Goal: Task Accomplishment & Management: Complete application form

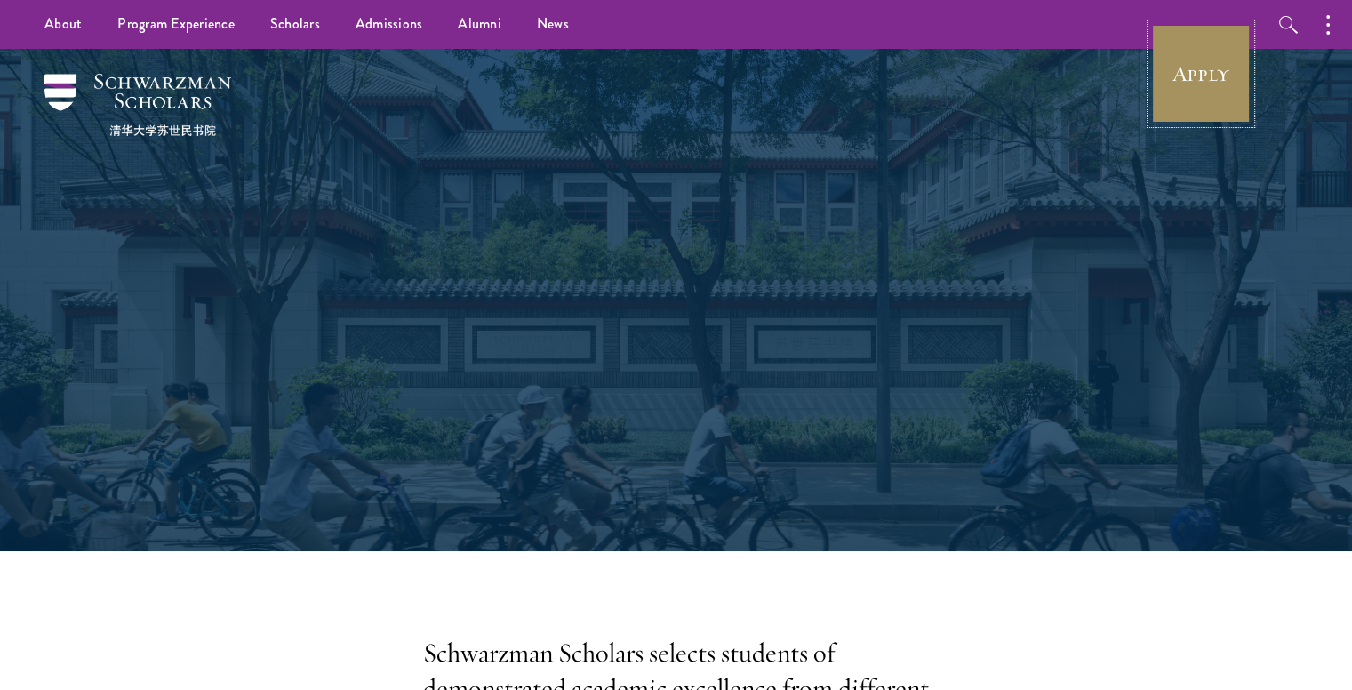
click at [1178, 70] on link "Apply" at bounding box center [1201, 74] width 100 height 100
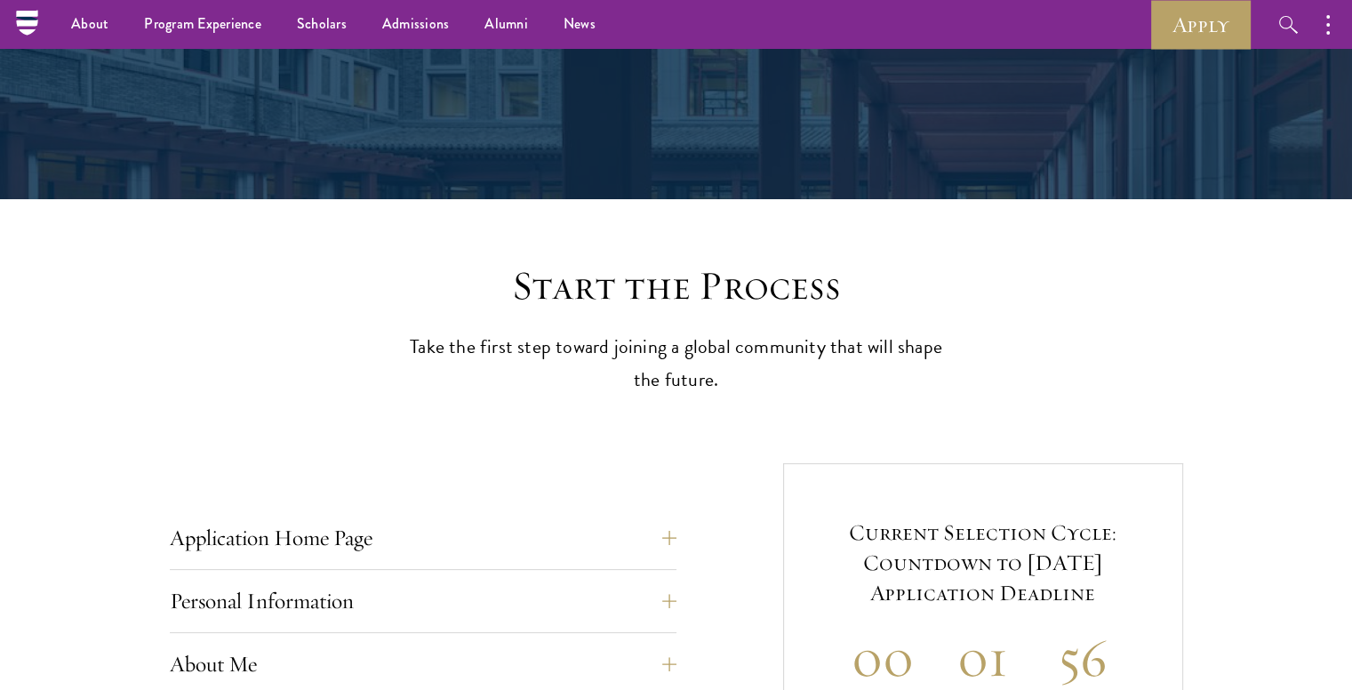
scroll to position [188, 0]
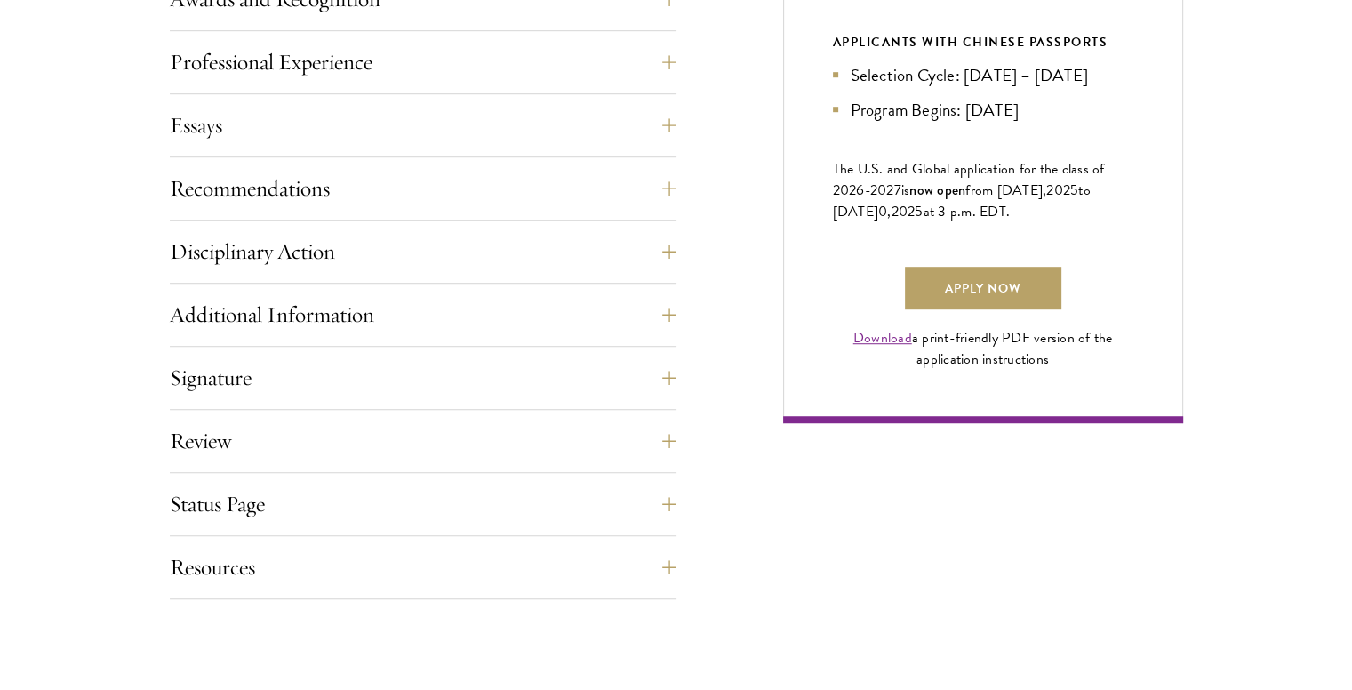
scroll to position [1184, 0]
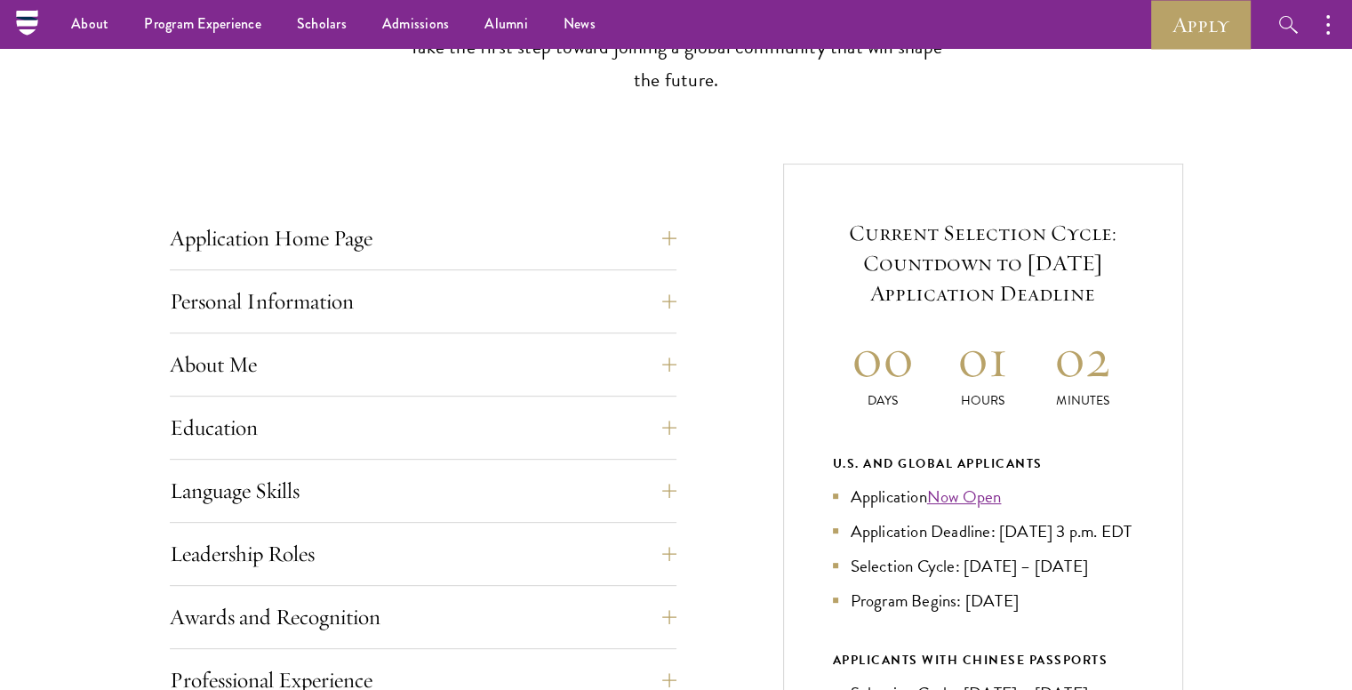
scroll to position [555, 0]
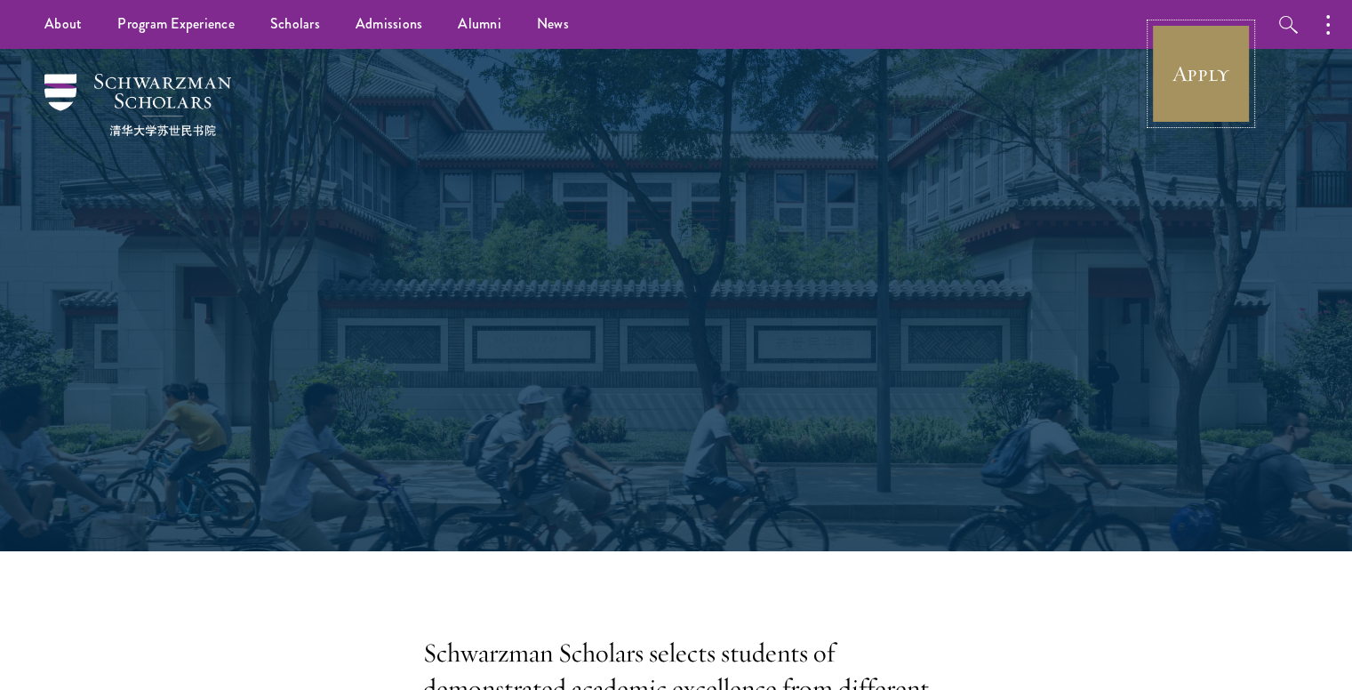
click at [1207, 86] on link "Apply" at bounding box center [1201, 74] width 100 height 100
